Goal: Task Accomplishment & Management: Manage account settings

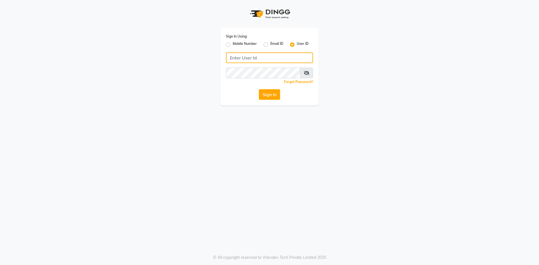
click at [259, 56] on input "Username" at bounding box center [269, 57] width 87 height 11
type input "glitzglams"
click at [268, 93] on button "Sign In" at bounding box center [269, 94] width 21 height 11
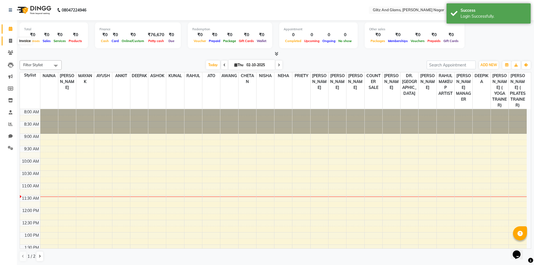
click at [11, 40] on icon at bounding box center [10, 41] width 3 height 4
select select "service"
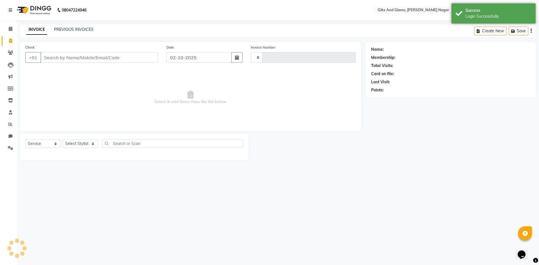
type input "2256"
select select "8316"
click at [65, 30] on link "PREVIOUS INVOICES" at bounding box center [74, 29] width 40 height 5
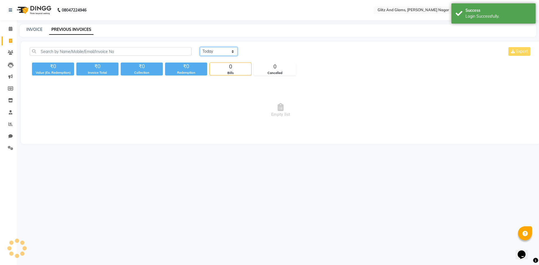
click at [213, 50] on select "[DATE] [DATE] Custom Range" at bounding box center [219, 51] width 38 height 9
select select "[DATE]"
click at [200, 47] on select "[DATE] [DATE] Custom Range" at bounding box center [219, 51] width 38 height 9
